Goal: Task Accomplishment & Management: Manage account settings

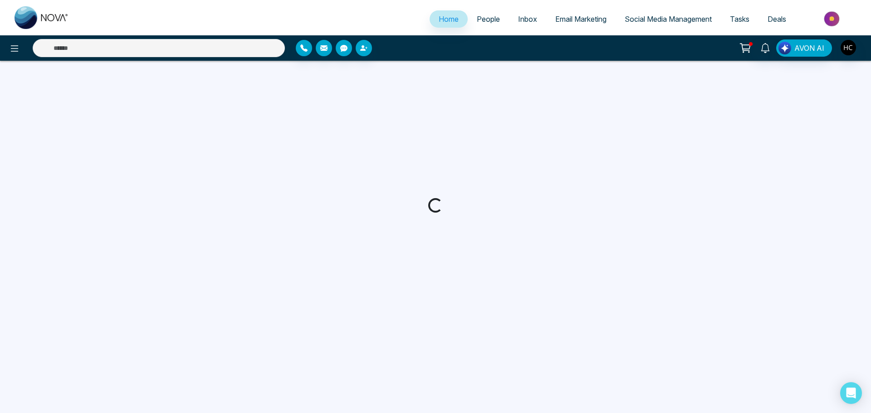
select select "*"
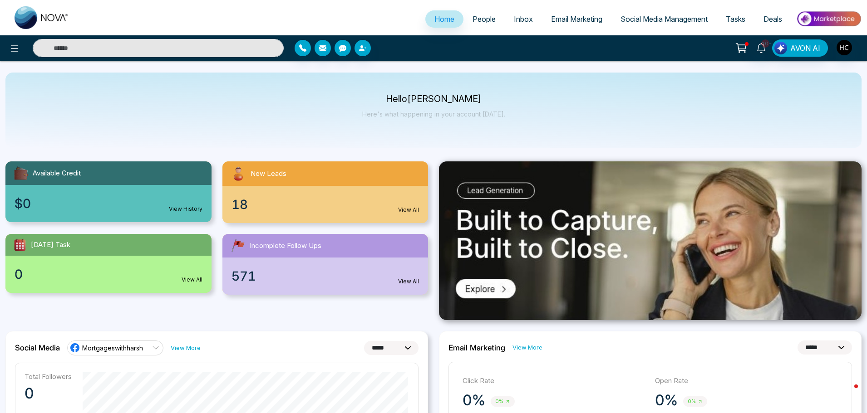
click at [472, 22] on span "People" at bounding box center [483, 19] width 23 height 9
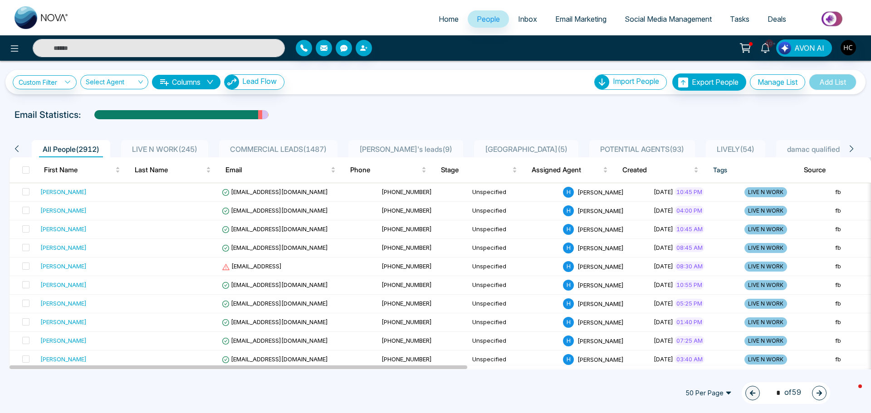
click at [178, 140] on div "All People ( 2912 ) LIVE N WORK ( 245 ) COMMERCIAL LEADS ( 1487 ) sim's leads (…" at bounding box center [436, 145] width 864 height 23
click at [177, 145] on span "LIVE N WORK ( 245 )" at bounding box center [164, 149] width 73 height 9
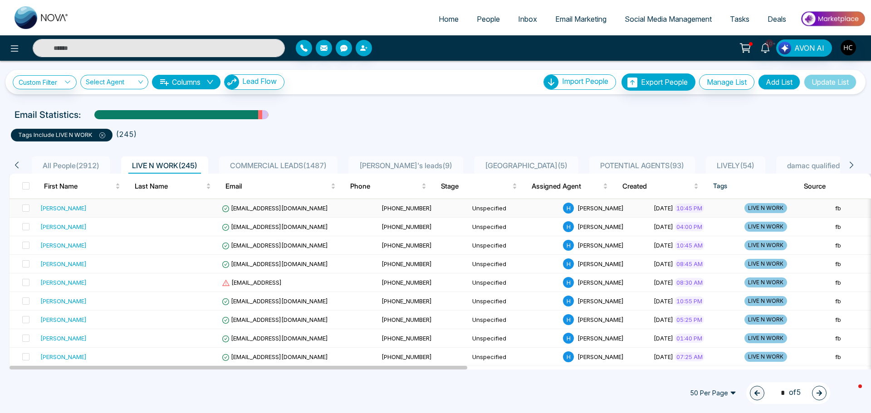
click at [189, 211] on td at bounding box center [173, 208] width 91 height 19
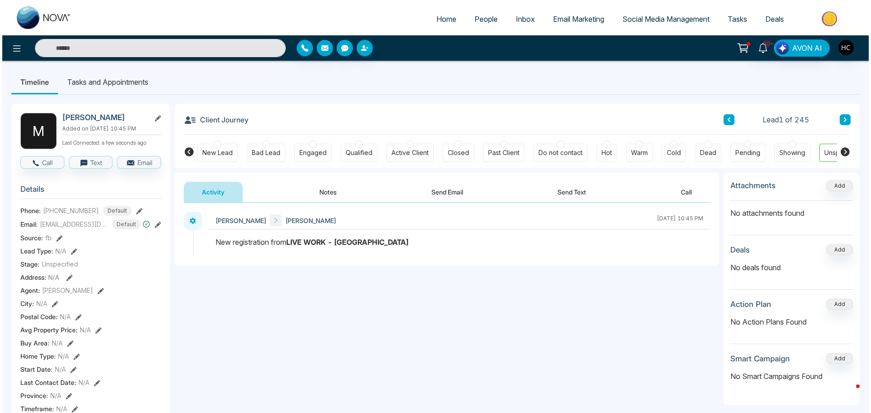
scroll to position [0, 28]
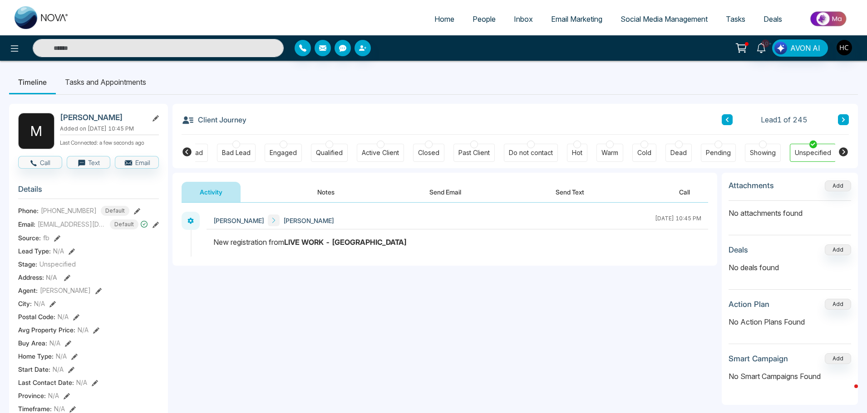
click at [481, 18] on span "People" at bounding box center [483, 19] width 23 height 9
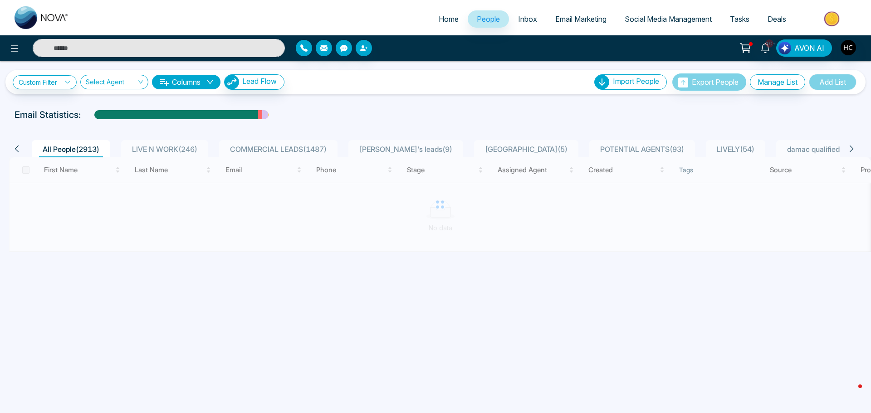
click at [185, 146] on span "LIVE N WORK ( 246 )" at bounding box center [164, 149] width 73 height 9
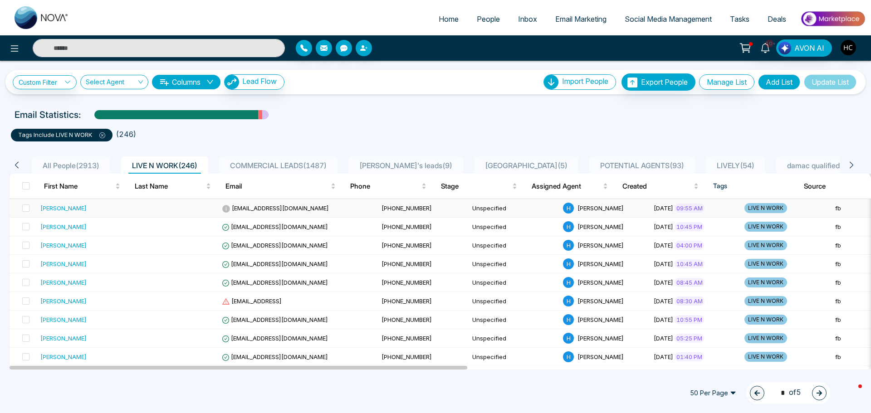
click at [181, 204] on td at bounding box center [173, 208] width 91 height 19
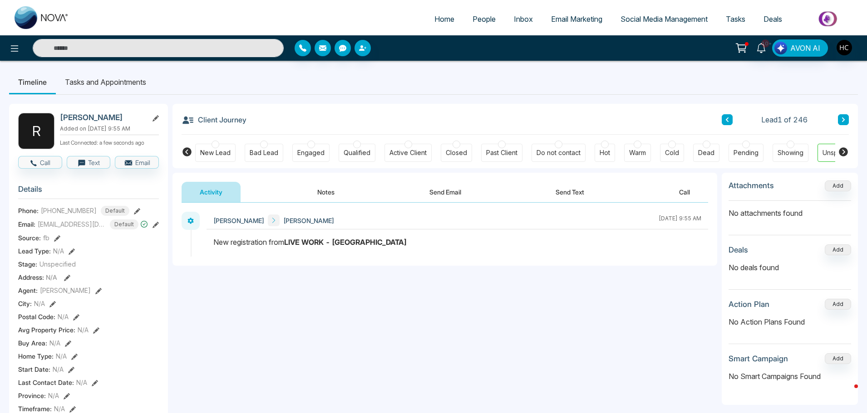
click at [339, 188] on button "Notes" at bounding box center [326, 192] width 54 height 20
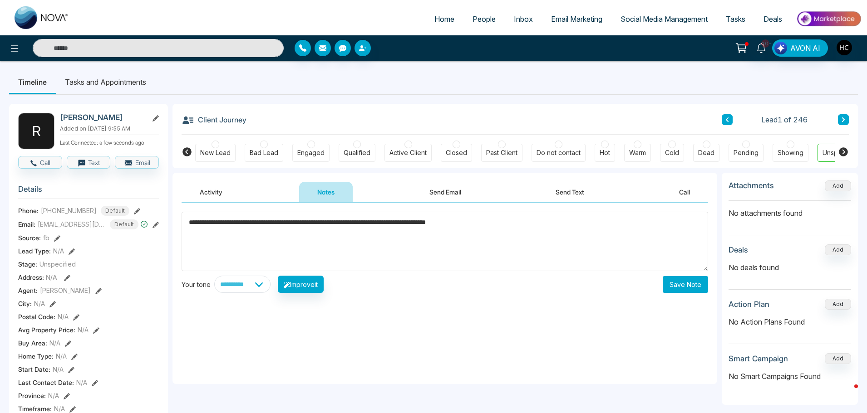
type textarea "**********"
click at [680, 286] on button "Save Note" at bounding box center [685, 284] width 45 height 17
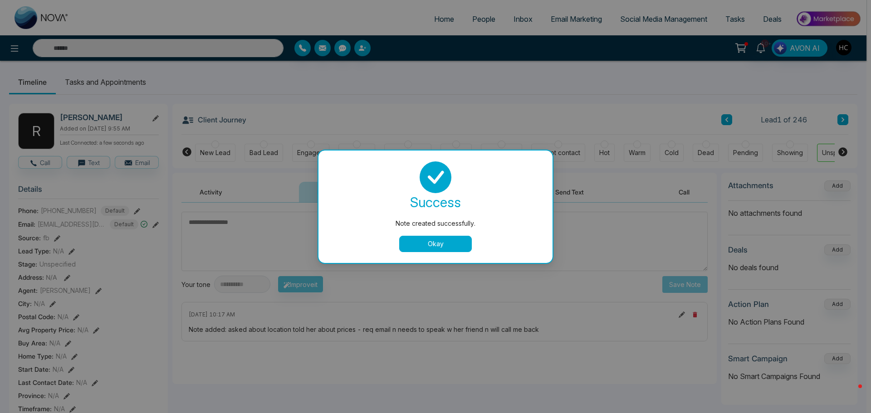
click at [452, 241] on button "Okay" at bounding box center [435, 244] width 73 height 16
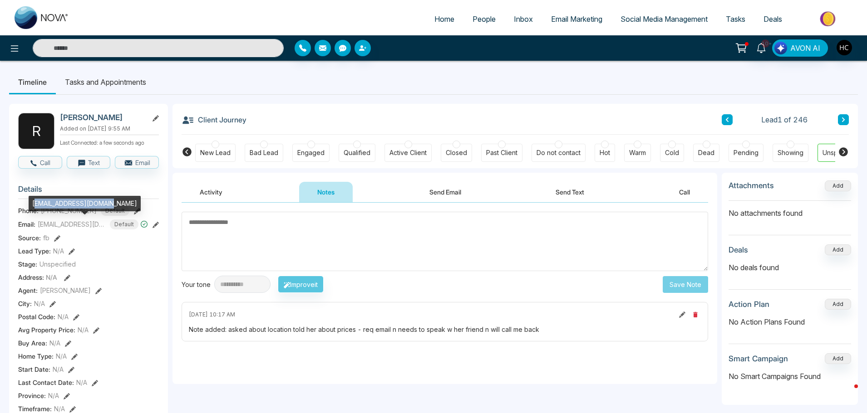
drag, startPoint x: 113, startPoint y: 206, endPoint x: 34, endPoint y: 207, distance: 78.1
click at [34, 207] on div "[EMAIL_ADDRESS][DOMAIN_NAME]" at bounding box center [85, 203] width 112 height 15
click at [43, 206] on div "[EMAIL_ADDRESS][DOMAIN_NAME]" at bounding box center [85, 203] width 112 height 15
drag, startPoint x: 34, startPoint y: 204, endPoint x: 111, endPoint y: 206, distance: 76.7
click at [111, 206] on div "[EMAIL_ADDRESS][DOMAIN_NAME]" at bounding box center [85, 203] width 112 height 15
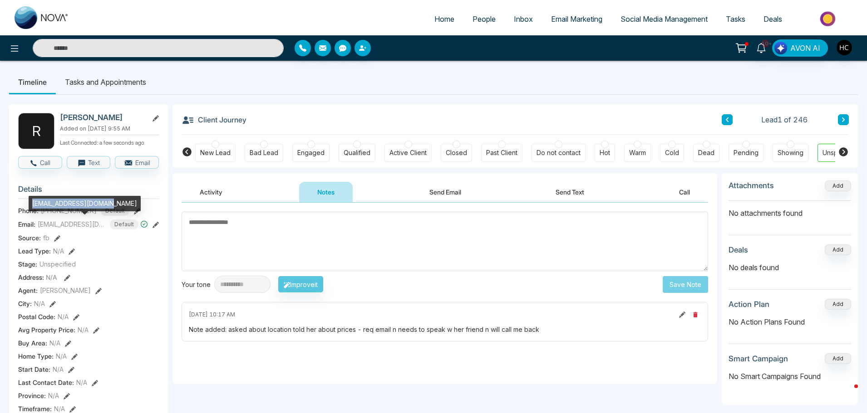
copy div "[EMAIL_ADDRESS][DOMAIN_NAME]"
click at [317, 228] on textarea at bounding box center [445, 241] width 526 height 59
click at [844, 119] on icon at bounding box center [843, 119] width 5 height 5
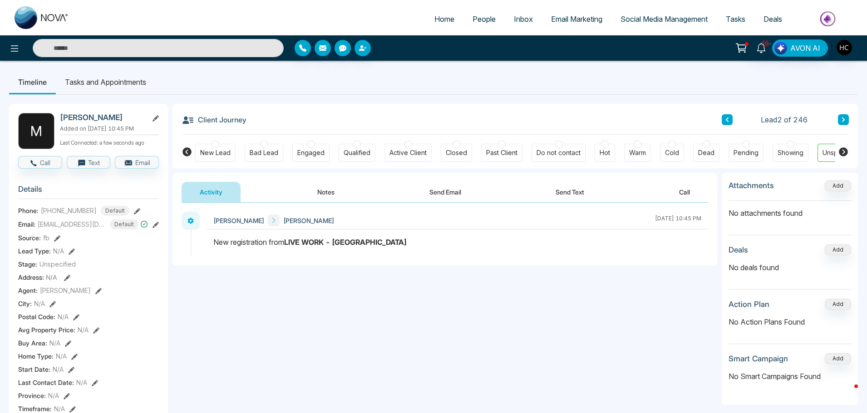
click at [335, 195] on button "Notes" at bounding box center [326, 192] width 54 height 20
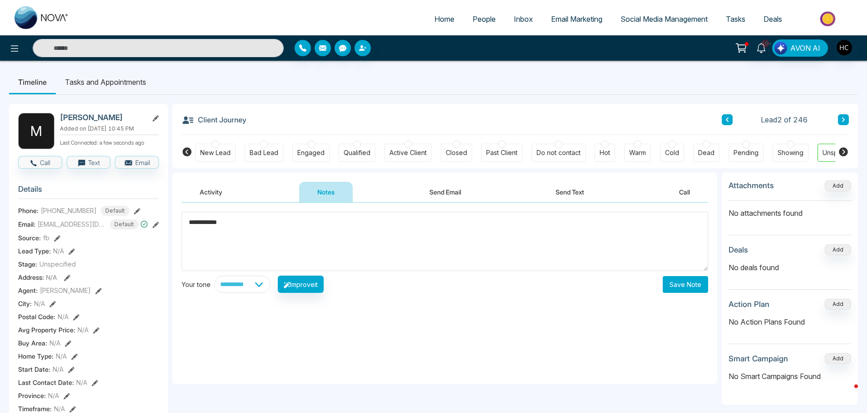
drag, startPoint x: 221, startPoint y: 225, endPoint x: 186, endPoint y: 228, distance: 36.0
click at [186, 228] on textarea "**********" at bounding box center [445, 241] width 526 height 59
click at [329, 224] on textarea "**********" at bounding box center [445, 241] width 526 height 59
type textarea "**********"
click at [695, 287] on button "Save Note" at bounding box center [685, 284] width 45 height 17
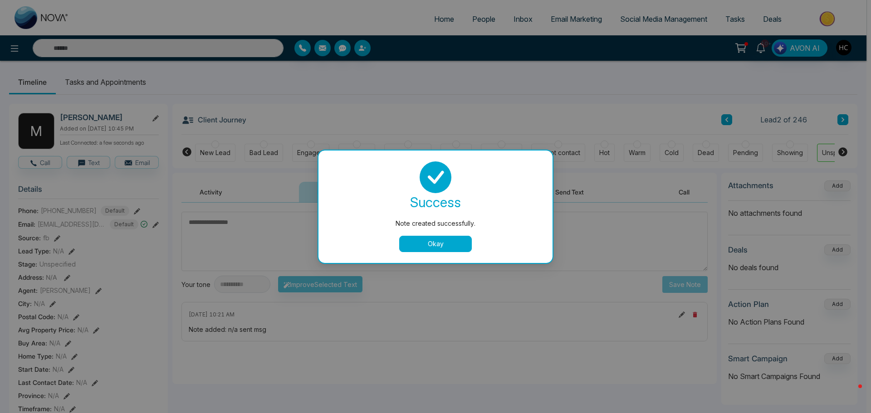
click at [436, 249] on button "Okay" at bounding box center [435, 244] width 73 height 16
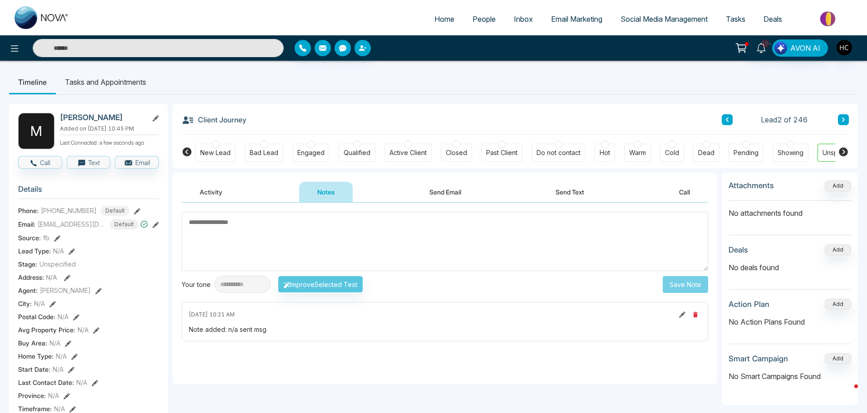
click at [845, 123] on button at bounding box center [843, 119] width 11 height 11
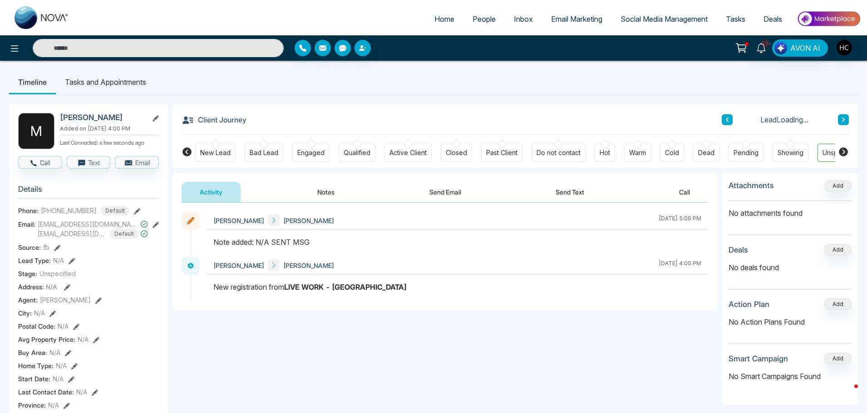
click at [323, 187] on button "Notes" at bounding box center [326, 192] width 54 height 20
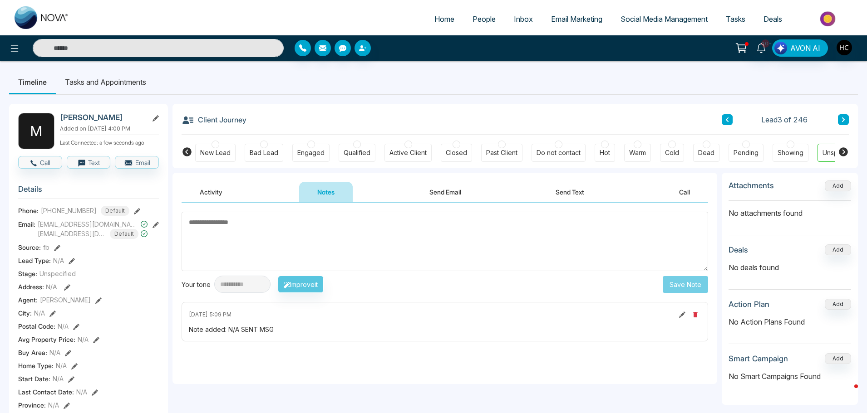
click at [486, 11] on link "People" at bounding box center [483, 18] width 41 height 17
